Goal: Check status: Check status

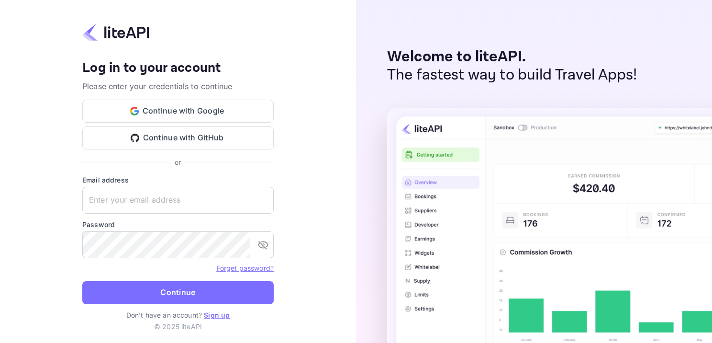
type input "[EMAIL_ADDRESS][DOMAIN_NAME]"
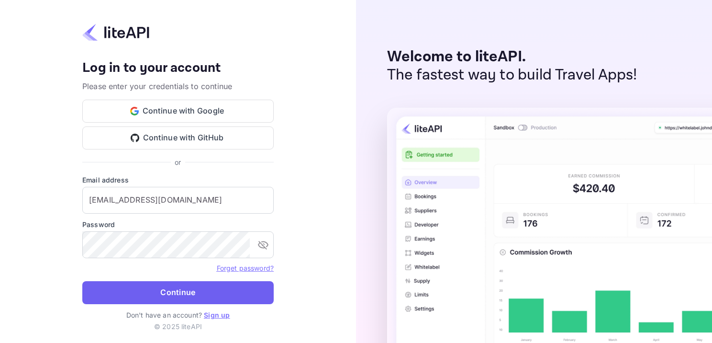
drag, startPoint x: 151, startPoint y: 274, endPoint x: 150, endPoint y: 281, distance: 7.3
click at [152, 275] on form "Email address adminpassword_support@yandex-team.ru ​ Password ​ Forget password…" at bounding box center [177, 242] width 191 height 135
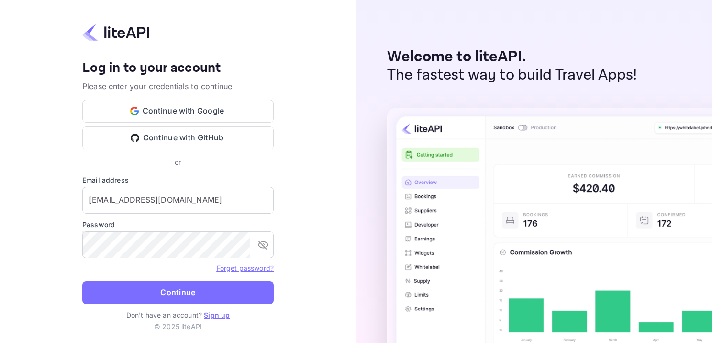
click at [156, 289] on button "Continue" at bounding box center [177, 292] width 191 height 23
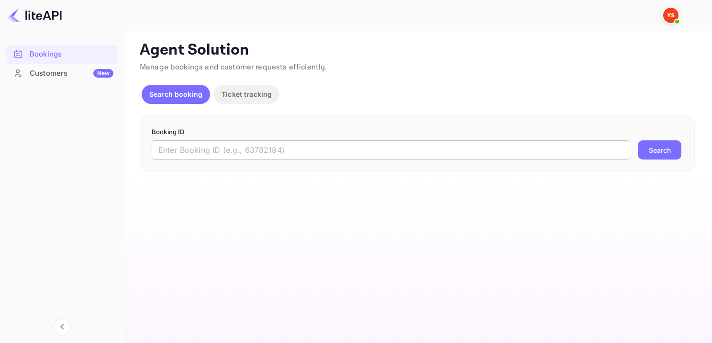
click at [255, 156] on input "text" at bounding box center [391, 149] width 479 height 19
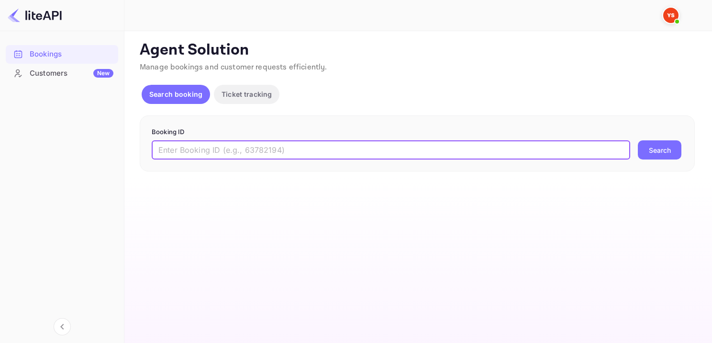
paste input "9253150"
type input "9253150"
click at [650, 155] on button "Search" at bounding box center [660, 149] width 44 height 19
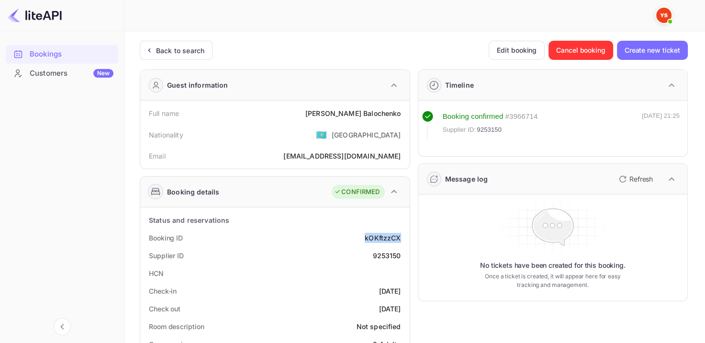
drag, startPoint x: 363, startPoint y: 237, endPoint x: 407, endPoint y: 231, distance: 44.5
copy div "kOKftzzCX"
drag, startPoint x: 332, startPoint y: 114, endPoint x: 408, endPoint y: 121, distance: 76.3
click at [408, 121] on div "Full name [PERSON_NAME] Nationality 🇰🇿 [DEMOGRAPHIC_DATA] Email [EMAIL_ADDRESS]…" at bounding box center [274, 134] width 269 height 68
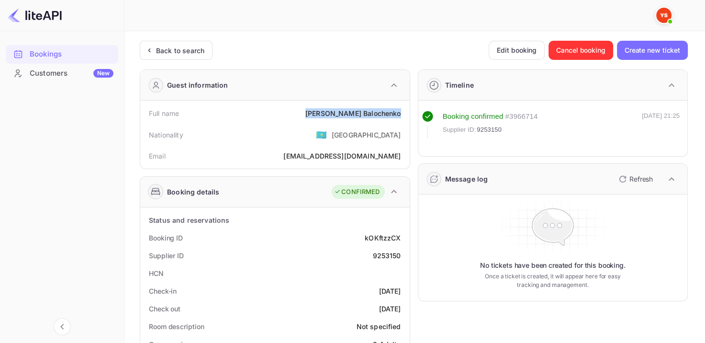
copy div "[PERSON_NAME]"
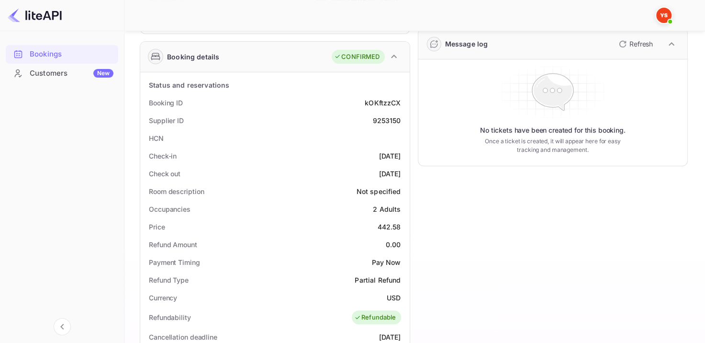
scroll to position [191, 0]
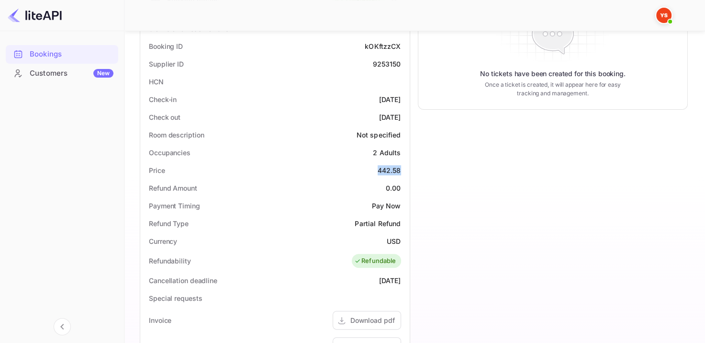
drag, startPoint x: 378, startPoint y: 169, endPoint x: 400, endPoint y: 166, distance: 22.3
click at [400, 166] on div "442.58" at bounding box center [389, 170] width 23 height 10
copy div "442.58"
